Goal: Transaction & Acquisition: Obtain resource

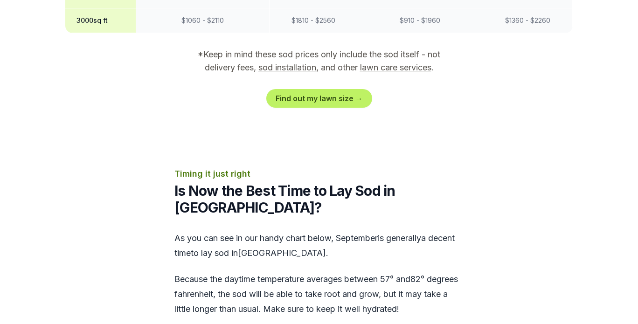
scroll to position [942, 0]
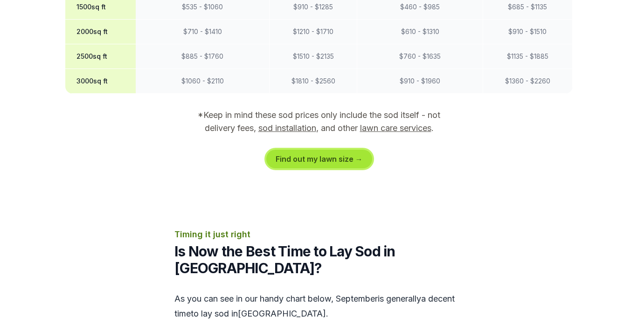
click at [298, 150] on link "Find out my lawn size →" at bounding box center [319, 159] width 106 height 19
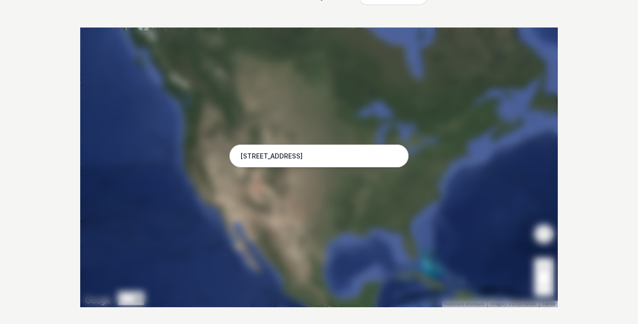
scroll to position [140, 0]
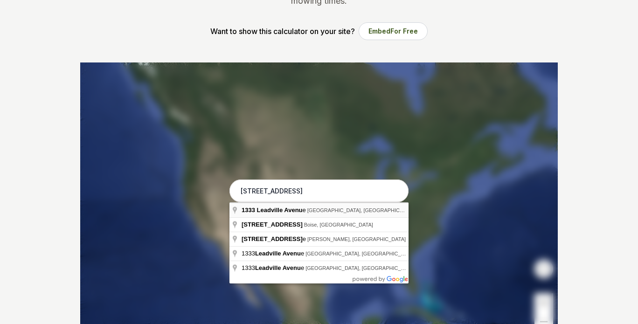
type input "[STREET_ADDRESS]"
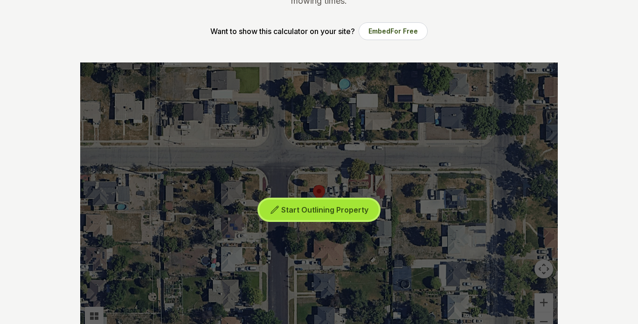
click at [289, 208] on span "Start Outlining Property" at bounding box center [324, 209] width 87 height 9
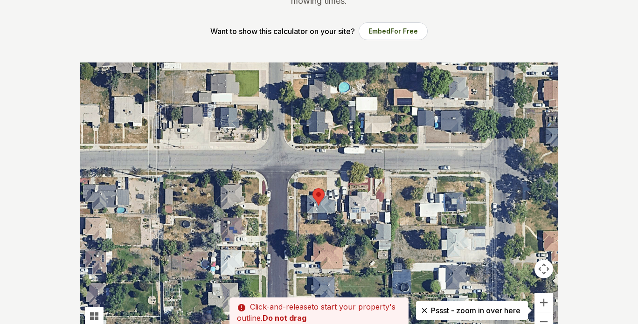
click at [327, 225] on div at bounding box center [318, 202] width 477 height 280
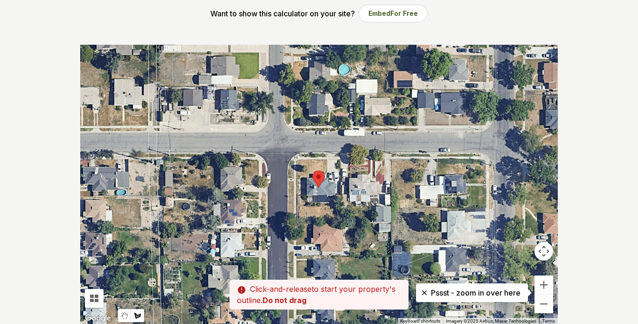
scroll to position [186, 0]
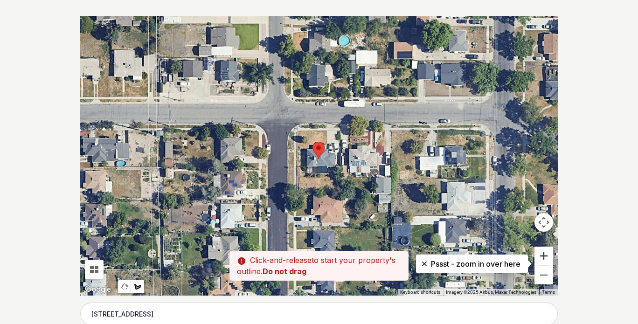
click at [538, 254] on button "Zoom in" at bounding box center [543, 256] width 19 height 19
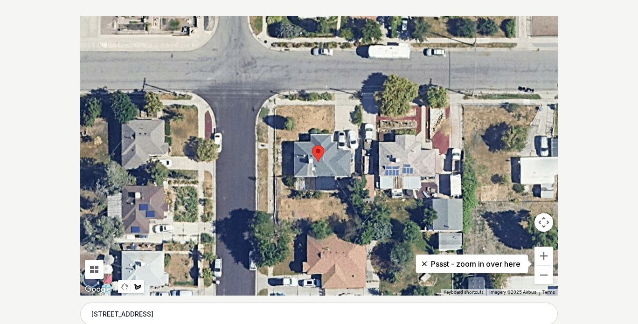
click at [537, 253] on button "Zoom in" at bounding box center [543, 256] width 19 height 19
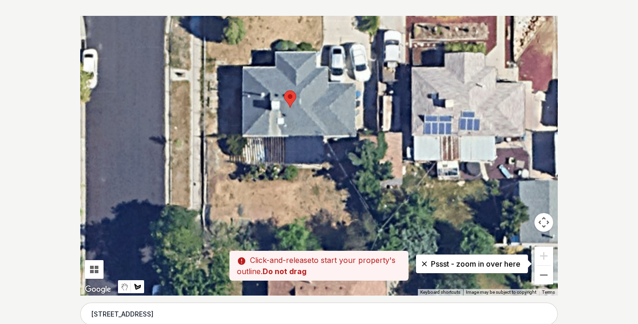
drag, startPoint x: 362, startPoint y: 233, endPoint x: 332, endPoint y: 171, distance: 68.4
click at [332, 171] on div at bounding box center [318, 156] width 477 height 280
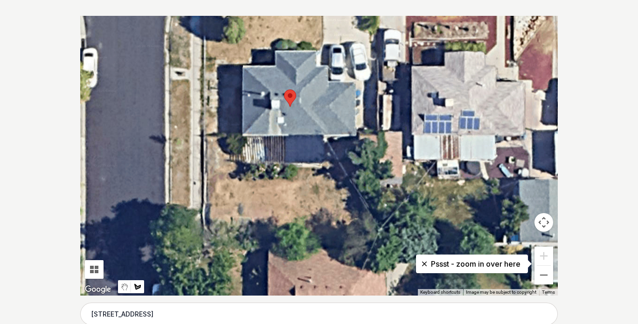
click at [257, 194] on div at bounding box center [318, 156] width 477 height 280
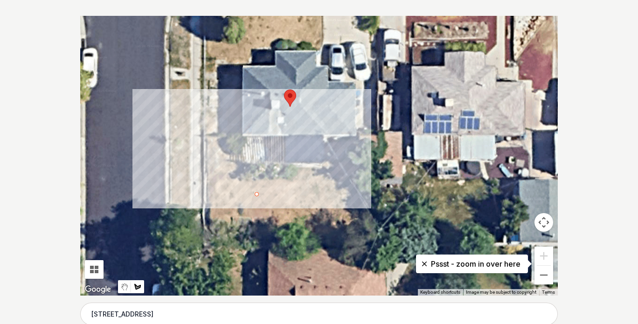
click at [256, 192] on div at bounding box center [318, 156] width 477 height 280
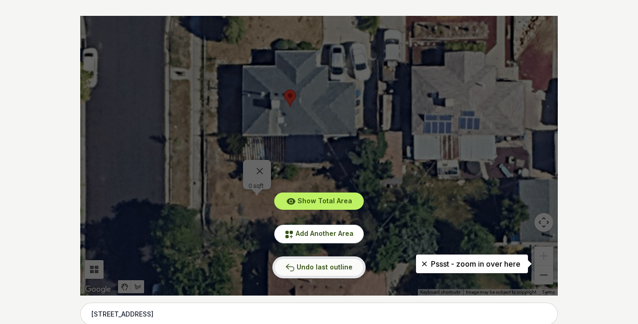
click at [296, 265] on button "Undo last outline" at bounding box center [318, 267] width 89 height 18
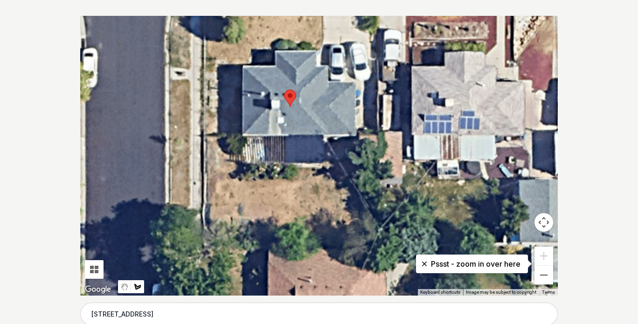
click at [326, 179] on div at bounding box center [318, 156] width 477 height 280
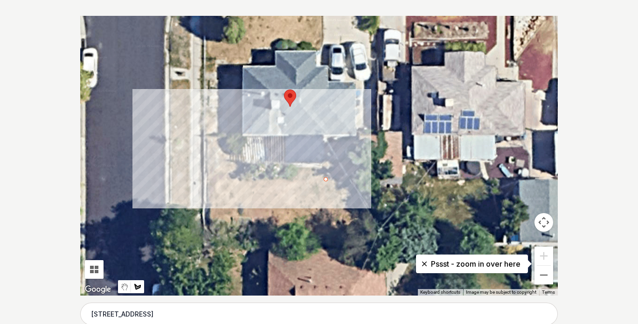
click at [234, 180] on div at bounding box center [318, 156] width 477 height 280
click at [229, 154] on div at bounding box center [318, 156] width 477 height 280
click at [207, 155] on div at bounding box center [318, 156] width 477 height 280
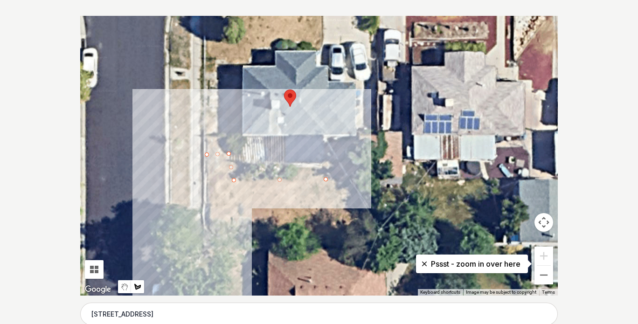
click at [208, 202] on div at bounding box center [318, 156] width 477 height 280
click at [241, 207] on div at bounding box center [318, 156] width 477 height 280
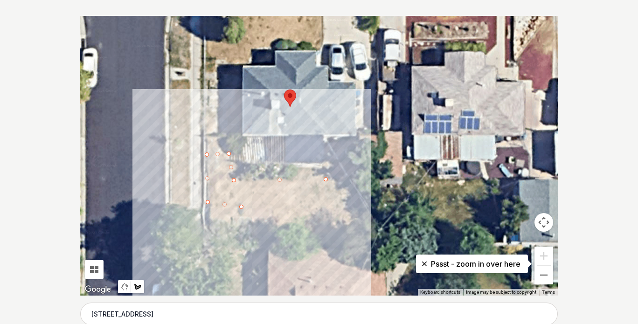
click at [248, 220] on div at bounding box center [318, 156] width 477 height 280
click at [332, 221] on div at bounding box center [318, 156] width 477 height 280
click at [351, 220] on div at bounding box center [318, 156] width 477 height 280
click at [325, 178] on div at bounding box center [318, 156] width 477 height 280
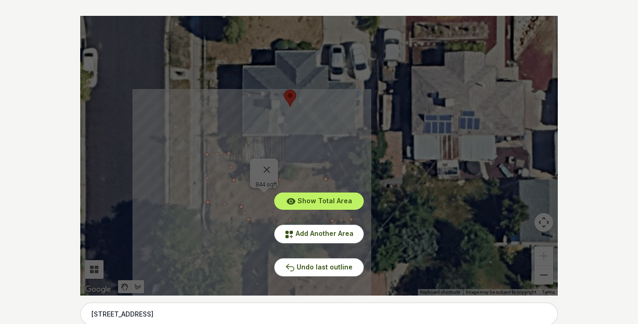
click at [430, 230] on div "Show Total Area Add Another Area Undo last outline" at bounding box center [318, 156] width 477 height 280
click at [271, 164] on div "Show Total Area Add Another Area Undo last outline" at bounding box center [318, 156] width 477 height 280
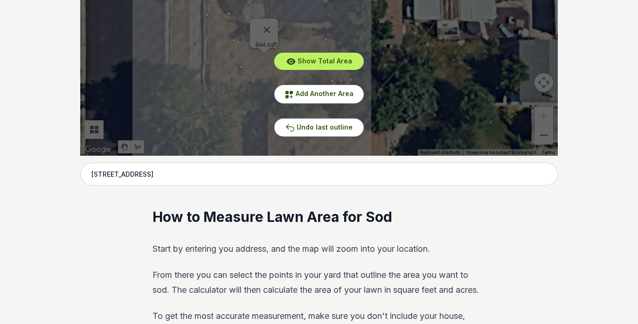
scroll to position [0, 0]
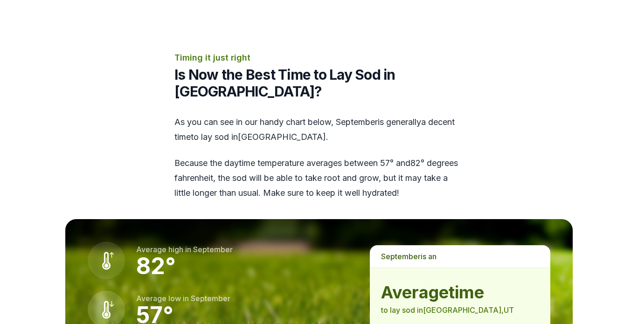
scroll to position [1258, 0]
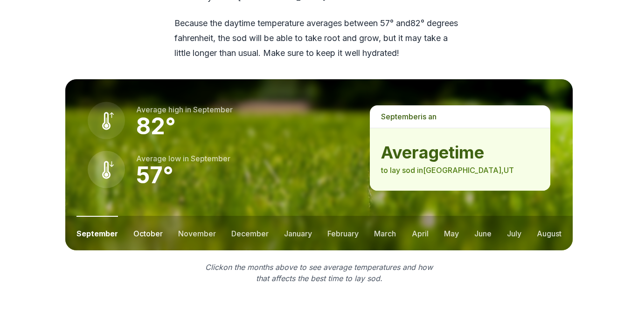
click at [145, 217] on button "october" at bounding box center [147, 233] width 29 height 34
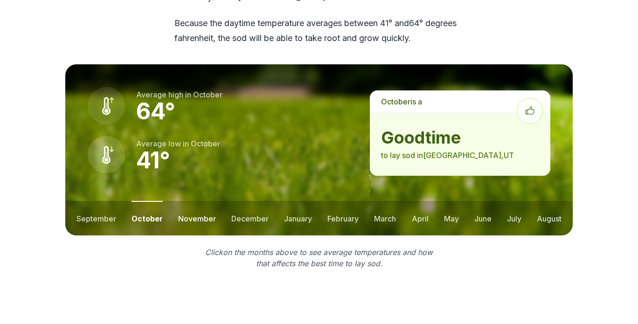
click at [191, 201] on button "november" at bounding box center [197, 218] width 38 height 34
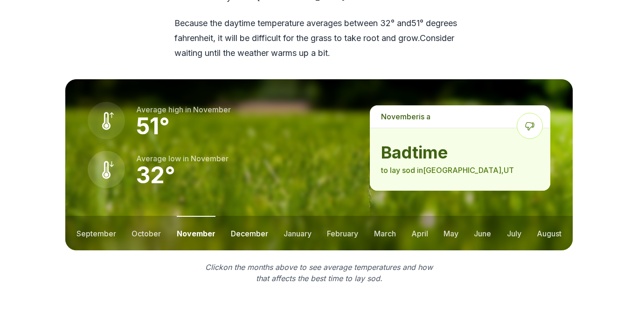
click at [241, 216] on button "december" at bounding box center [249, 233] width 37 height 34
click at [287, 216] on button "january" at bounding box center [298, 233] width 28 height 34
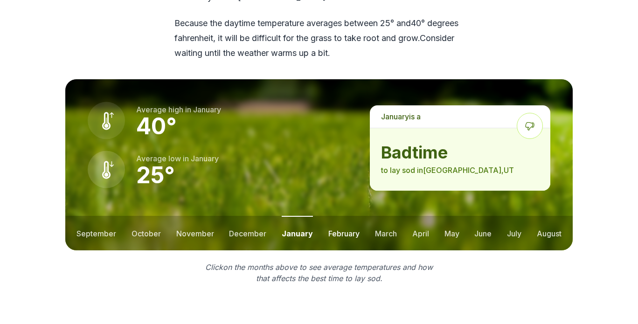
click at [337, 216] on button "february" at bounding box center [343, 233] width 31 height 34
click at [375, 216] on button "march" at bounding box center [385, 233] width 22 height 34
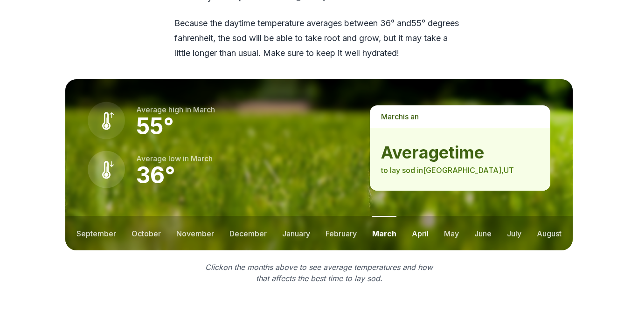
click at [418, 219] on button "april" at bounding box center [420, 233] width 17 height 34
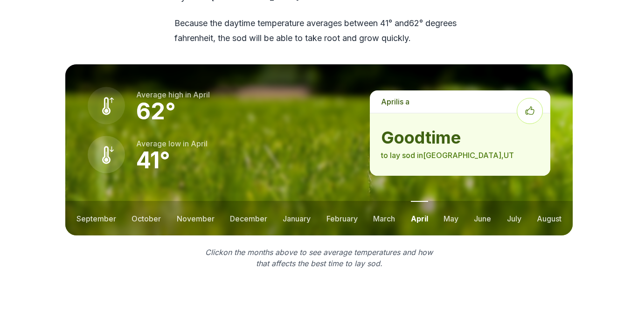
click at [458, 201] on ul "september october november december january february march april may june july …" at bounding box center [318, 218] width 507 height 34
click at [452, 206] on button "may" at bounding box center [450, 218] width 15 height 34
click at [486, 204] on button "june" at bounding box center [482, 218] width 17 height 34
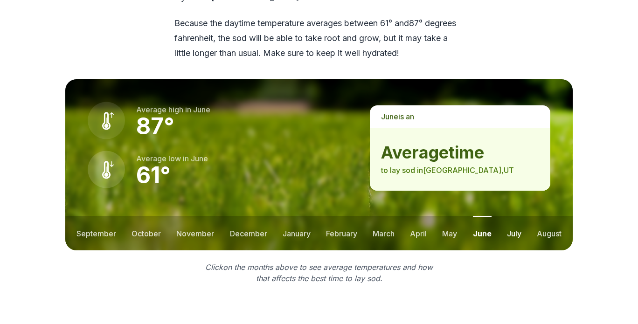
click at [518, 216] on button "july" at bounding box center [514, 233] width 14 height 34
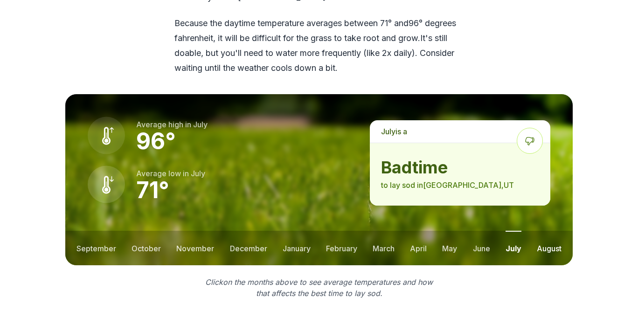
click at [554, 232] on button "august" at bounding box center [548, 248] width 25 height 34
click at [104, 231] on button "september" at bounding box center [96, 248] width 40 height 34
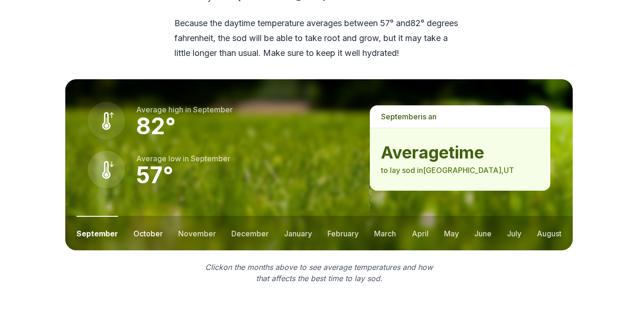
click at [150, 216] on button "october" at bounding box center [147, 233] width 29 height 34
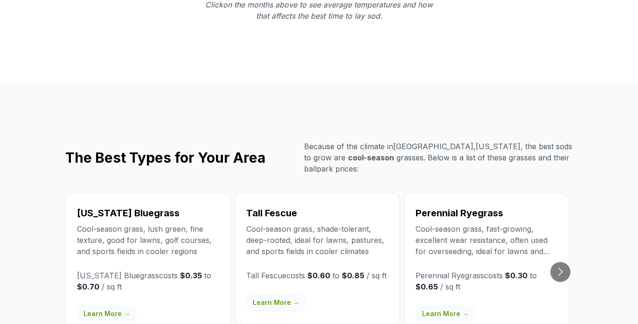
scroll to position [1538, 0]
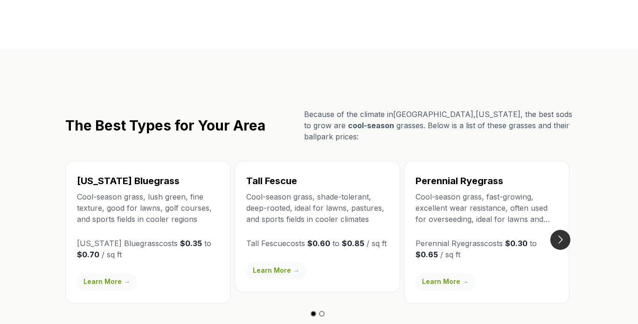
click at [563, 230] on button "Go to next slide" at bounding box center [560, 240] width 20 height 20
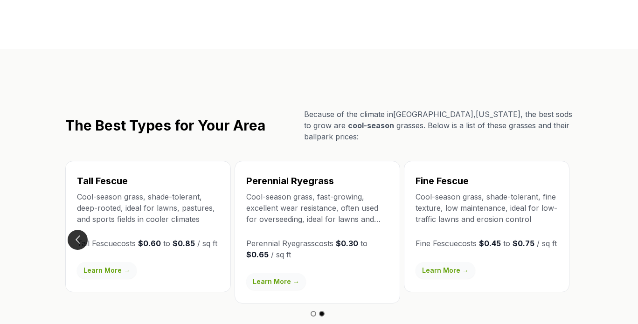
click at [77, 230] on button "Go to previous slide" at bounding box center [78, 240] width 20 height 20
